Goal: Transaction & Acquisition: Purchase product/service

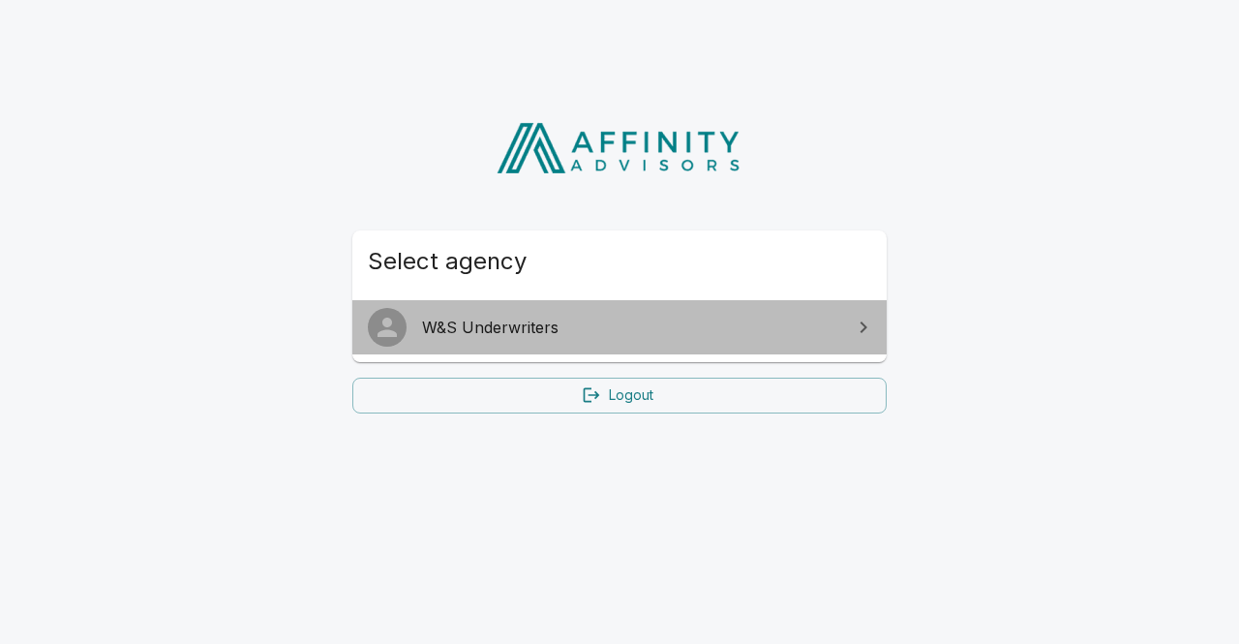
click at [477, 330] on span "W&S Underwriters" at bounding box center [631, 327] width 418 height 23
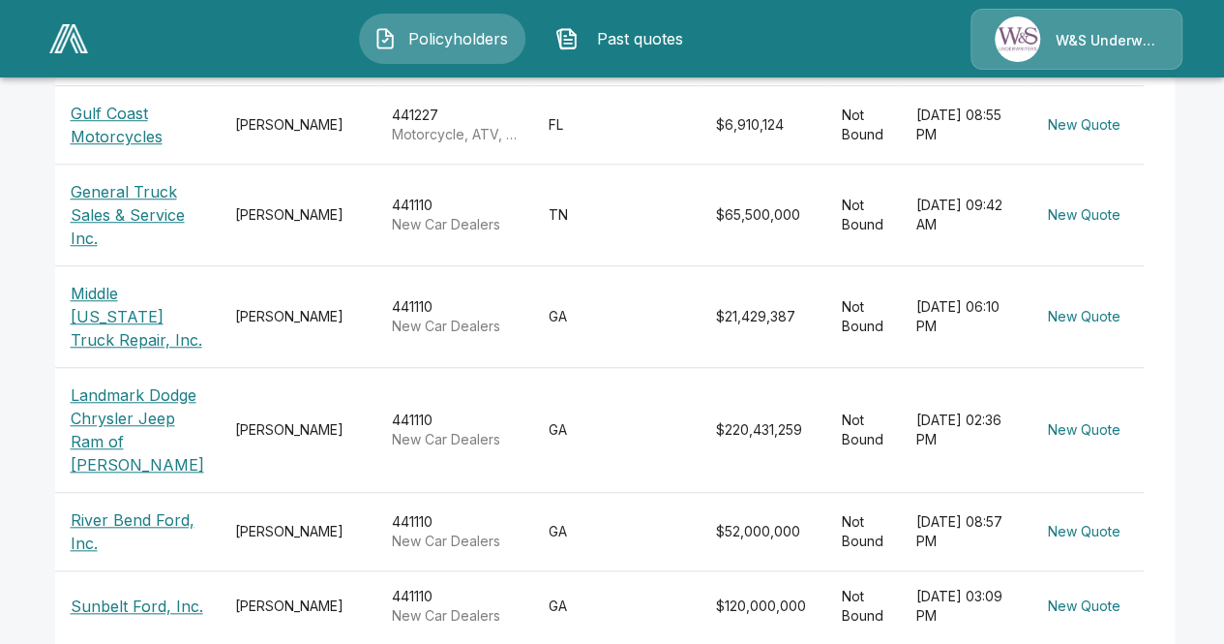
scroll to position [687, 0]
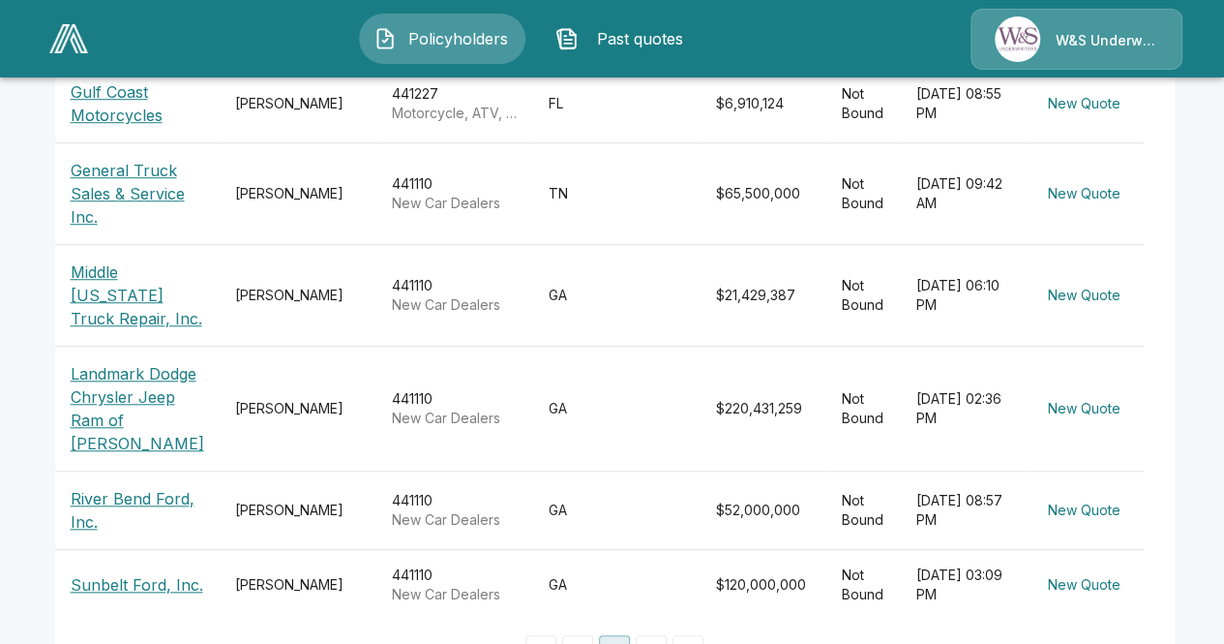
click at [134, 362] on p "Landmark Dodge Chrysler Jeep Ram of [PERSON_NAME]" at bounding box center [138, 408] width 134 height 93
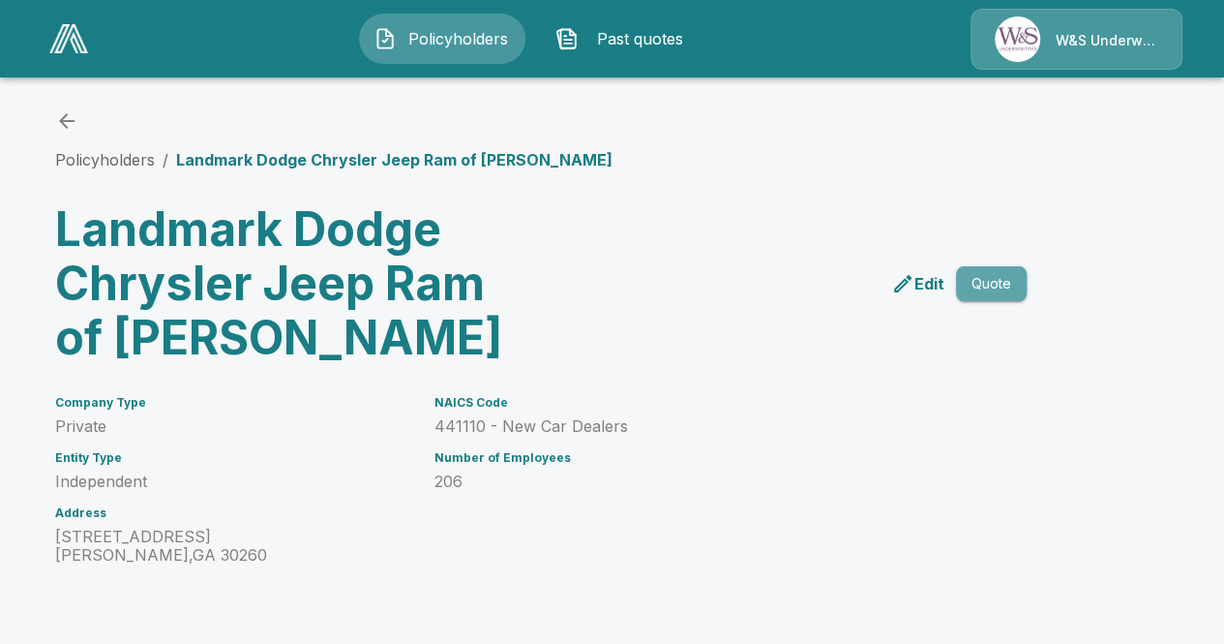
click at [983, 280] on button "Quote" at bounding box center [991, 284] width 71 height 36
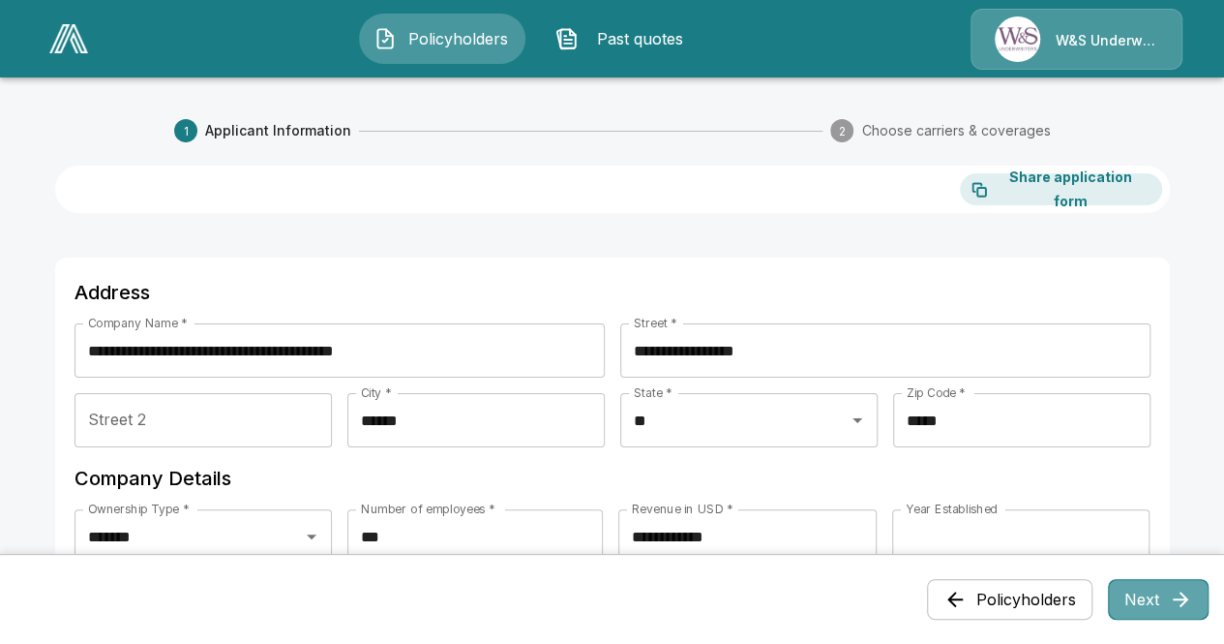
click at [1148, 589] on button "Next" at bounding box center [1158, 599] width 101 height 41
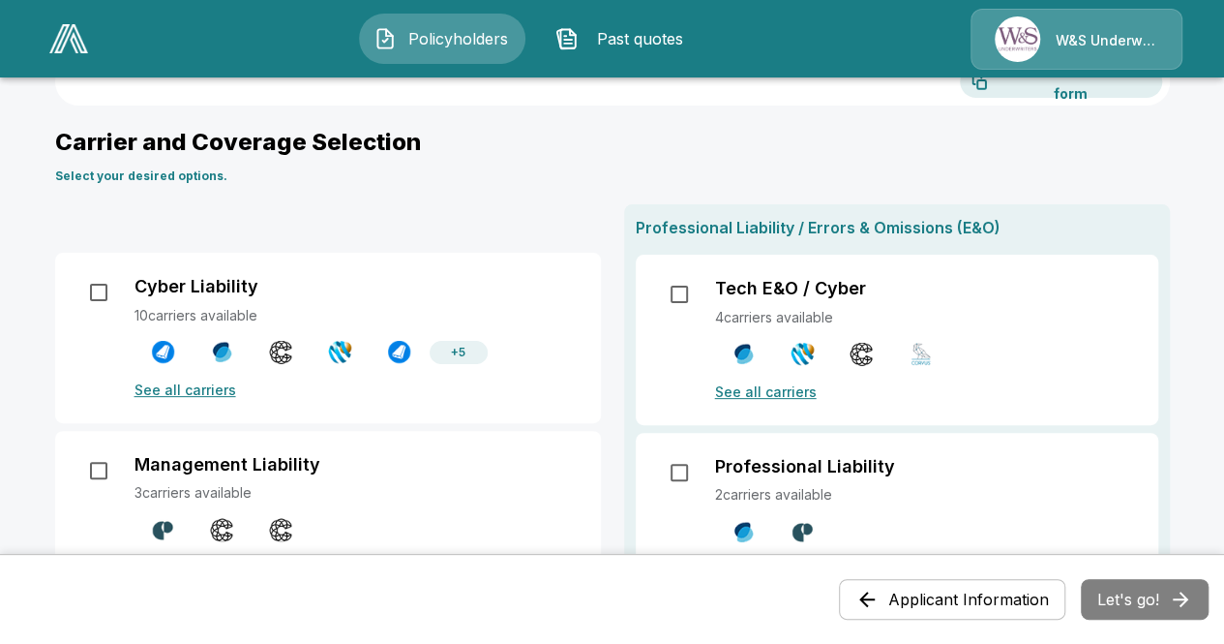
scroll to position [119, 0]
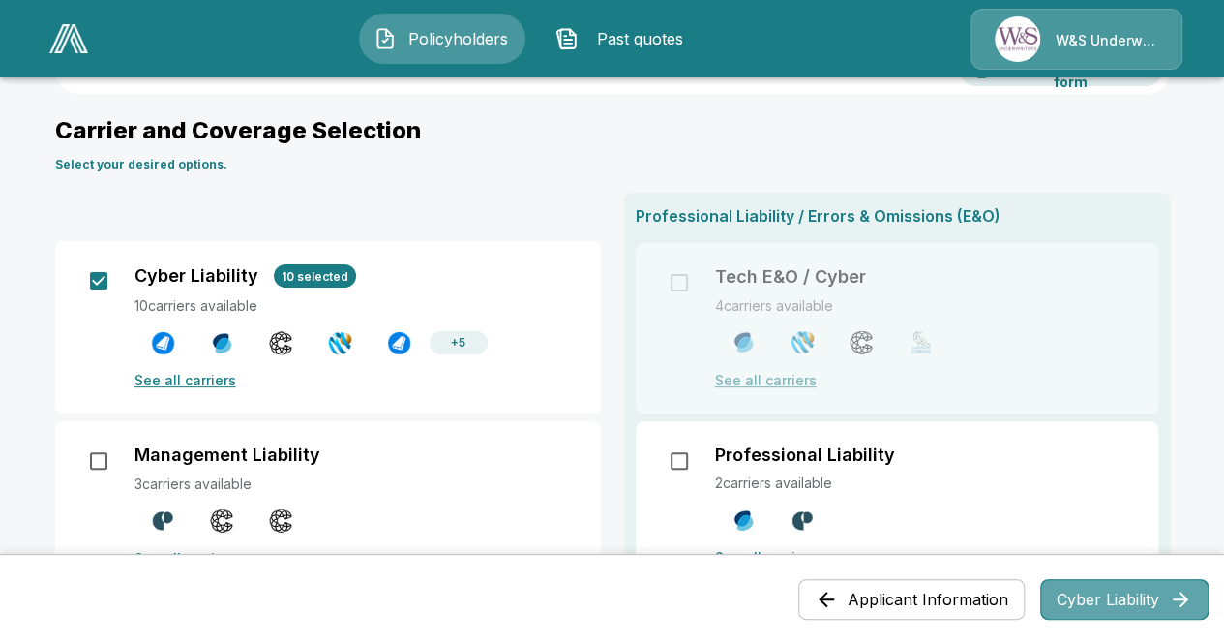
click at [1181, 595] on button "Cyber Liability" at bounding box center [1124, 599] width 168 height 41
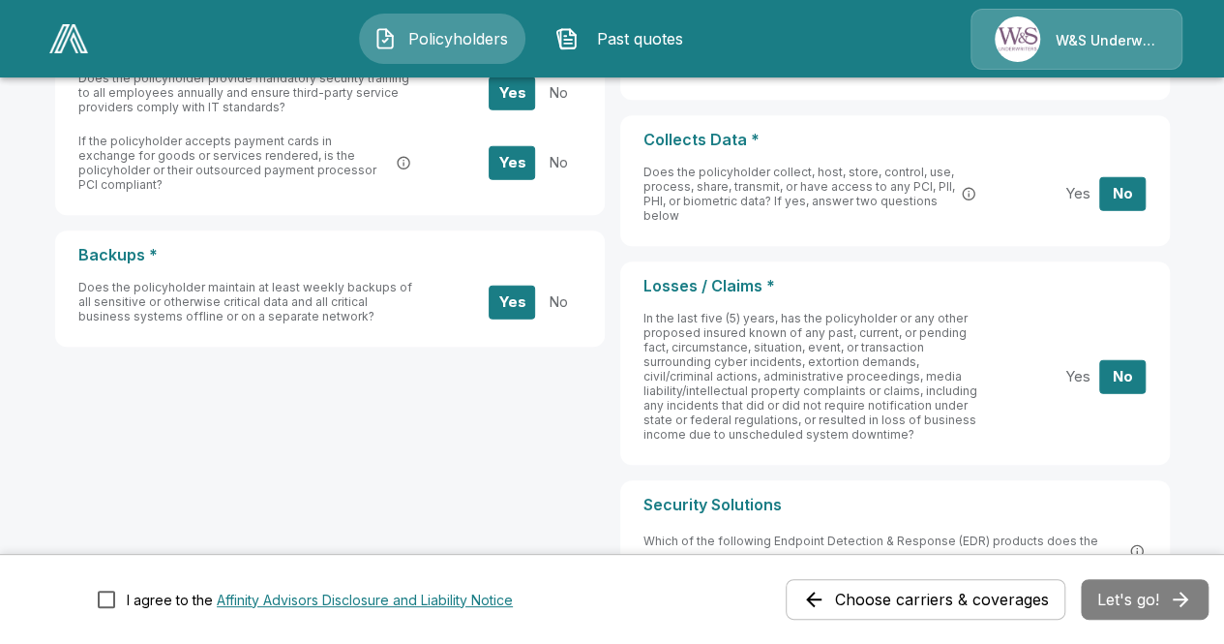
scroll to position [991, 0]
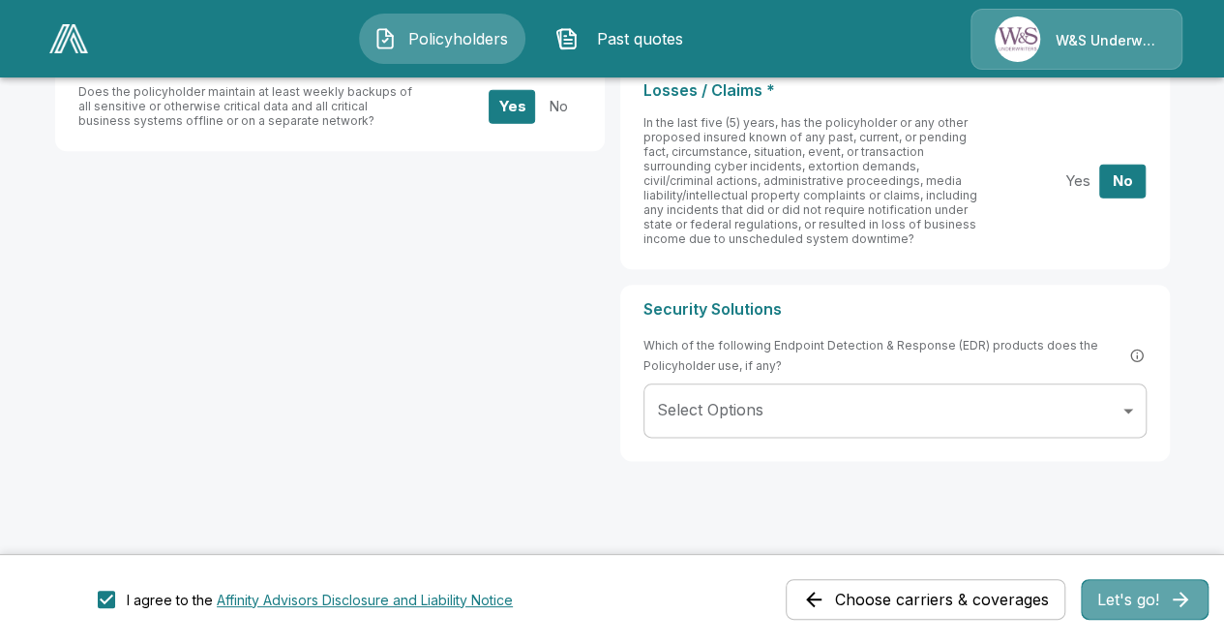
click at [1117, 598] on button "Let's go!" at bounding box center [1145, 599] width 128 height 41
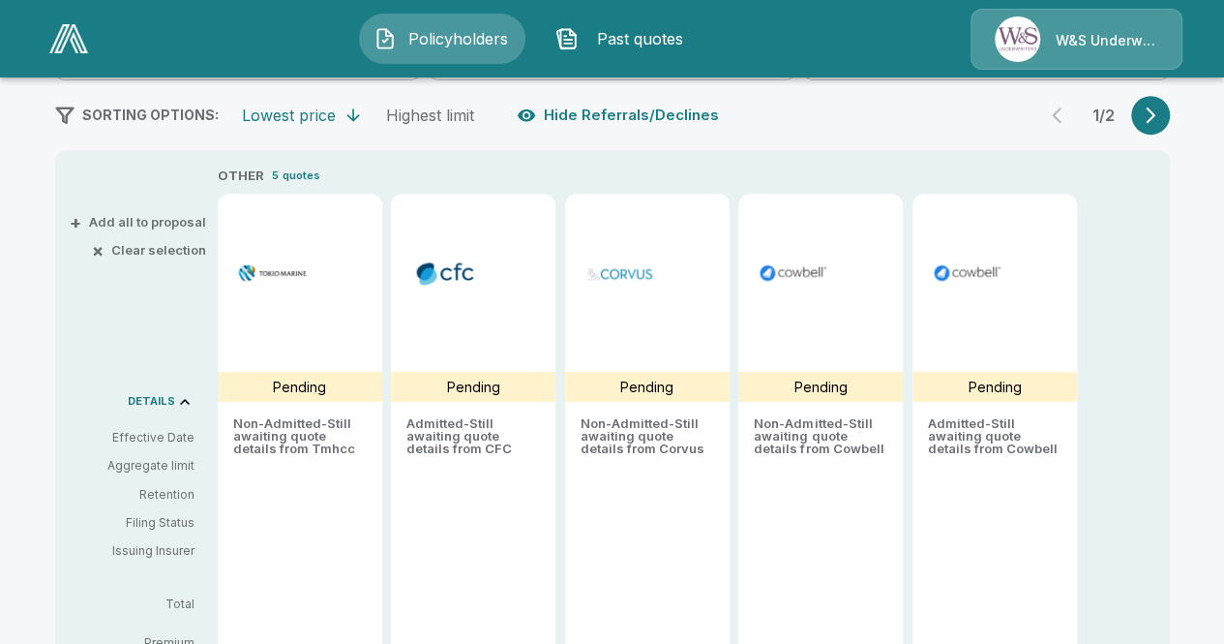
scroll to position [372, 0]
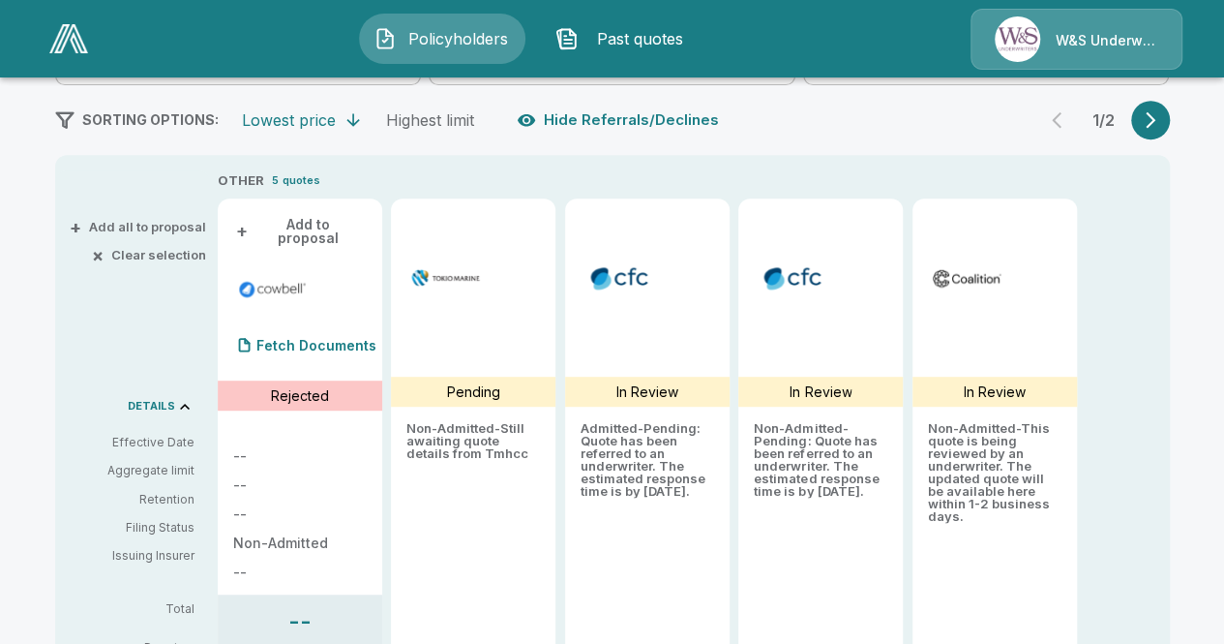
type input "*******"
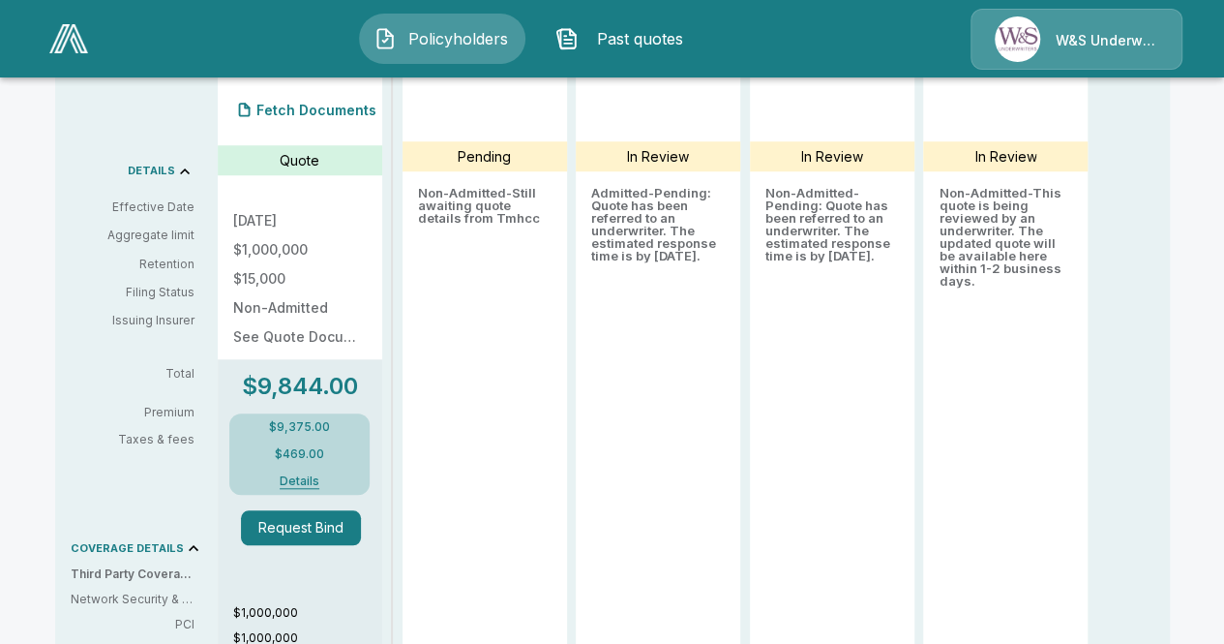
scroll to position [0, 0]
